Goal: Information Seeking & Learning: Learn about a topic

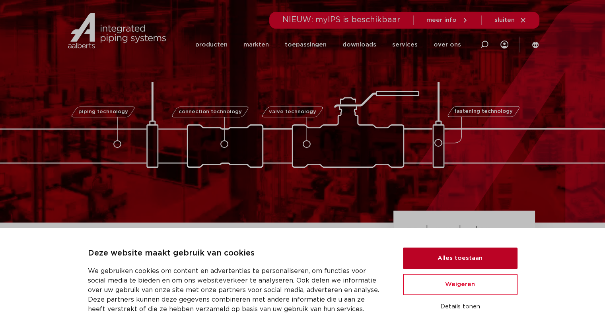
click at [481, 262] on button "Alles toestaan" at bounding box center [460, 258] width 114 height 21
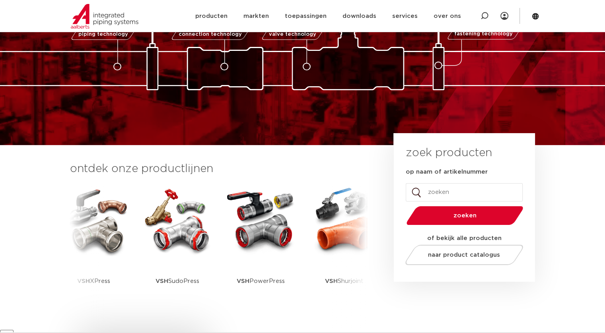
scroll to position [78, 0]
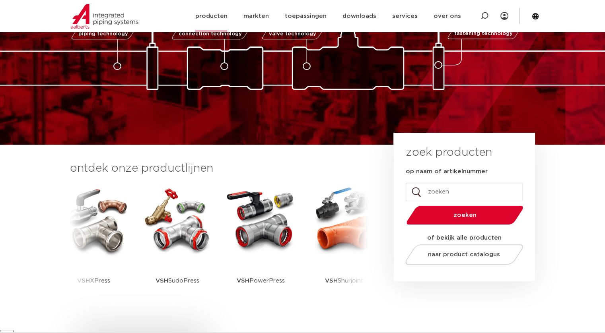
click at [220, 17] on link "producten" at bounding box center [211, 16] width 32 height 31
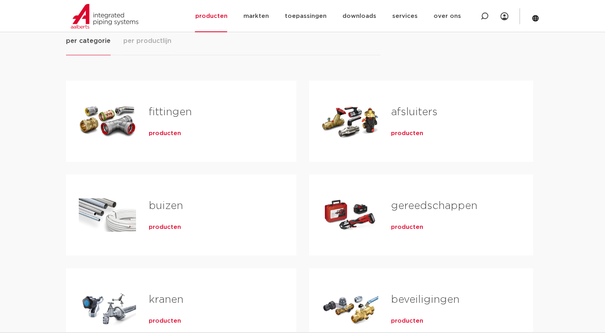
scroll to position [117, 0]
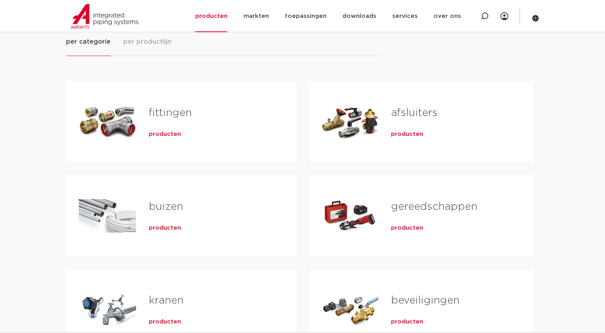
click at [170, 114] on link "fittingen" at bounding box center [170, 113] width 43 height 10
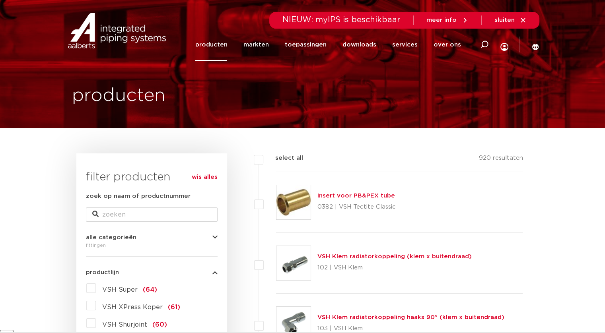
click at [96, 287] on label "VSH Super (64)" at bounding box center [126, 288] width 61 height 13
click at [0, 0] on input "VSH Super (64)" at bounding box center [0, 0] width 0 height 0
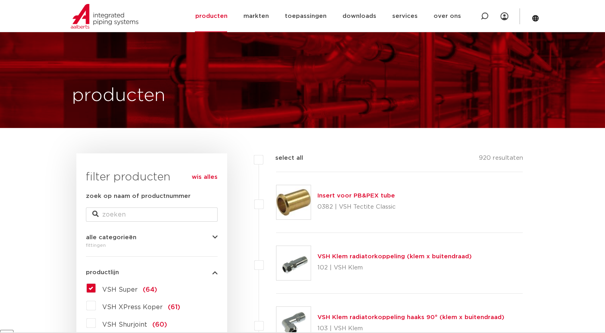
scroll to position [73, 0]
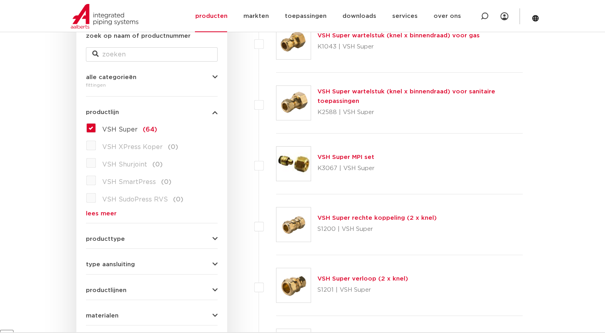
scroll to position [278, 0]
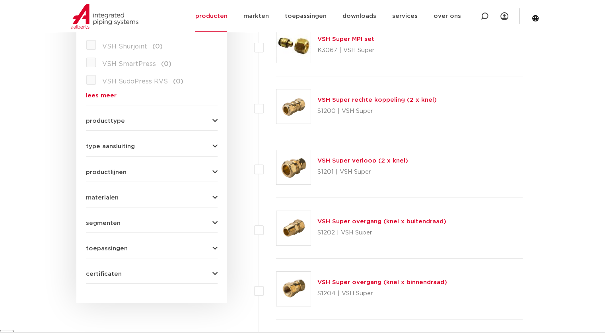
click at [137, 145] on button "type aansluiting" at bounding box center [152, 147] width 132 height 6
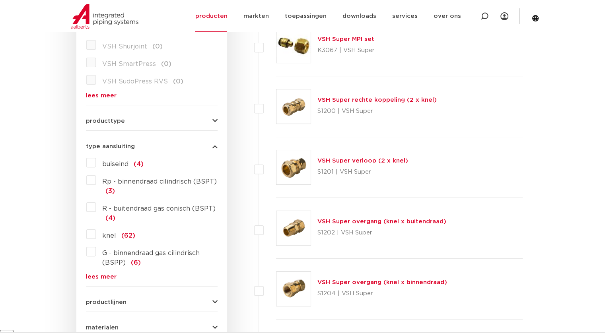
click at [86, 176] on div "buiseind (4) Rp - binnendraad cilindrisch (BSPT) (3) R - buitendraad gas conisc…" at bounding box center [152, 218] width 132 height 124
click at [96, 181] on label "Rp - binnendraad cilindrisch (BSPT) (3)" at bounding box center [157, 185] width 122 height 22
click at [0, 0] on input "Rp - binnendraad cilindrisch (BSPT) (3)" at bounding box center [0, 0] width 0 height 0
